Goal: Transaction & Acquisition: Purchase product/service

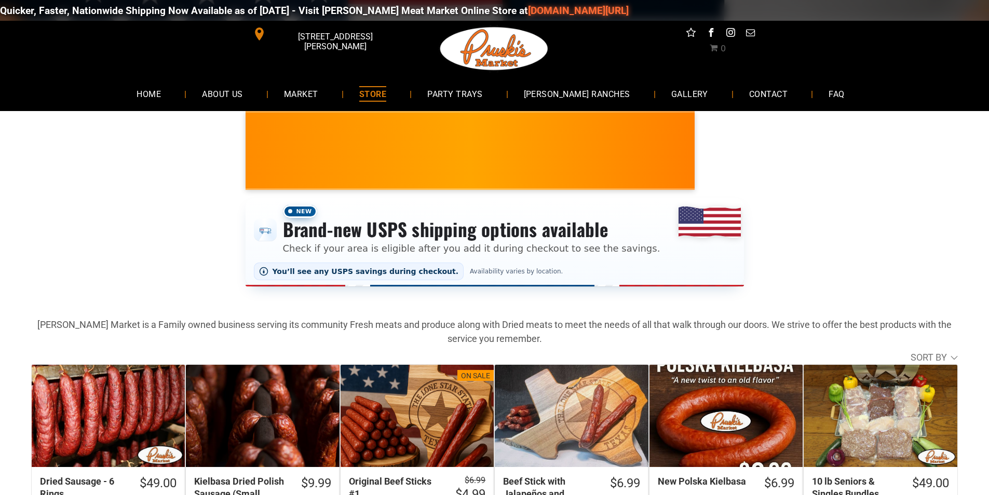
scroll to position [52, 0]
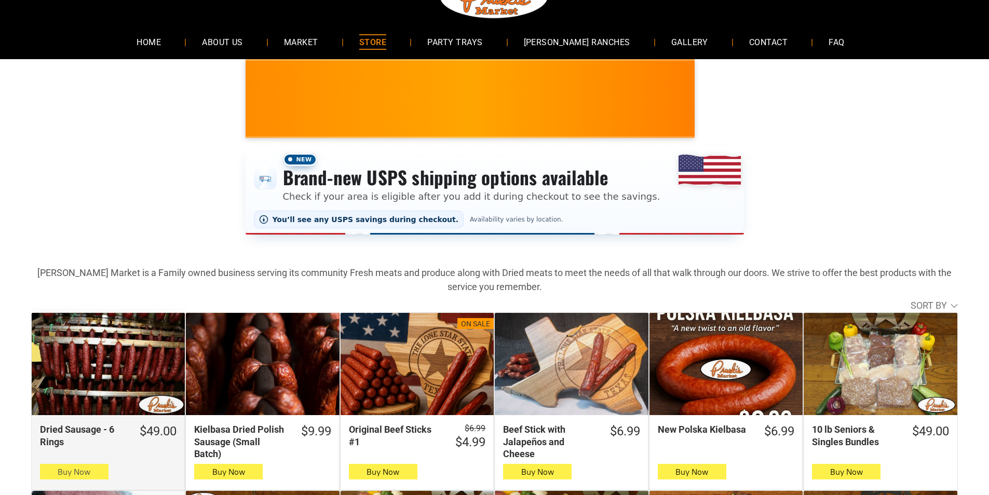
click at [101, 470] on button "Buy Now" at bounding box center [74, 472] width 69 height 16
click at [84, 475] on span "Buy Now" at bounding box center [74, 472] width 33 height 10
click at [75, 473] on icon "button" at bounding box center [74, 472] width 11 height 12
